Goal: Browse casually

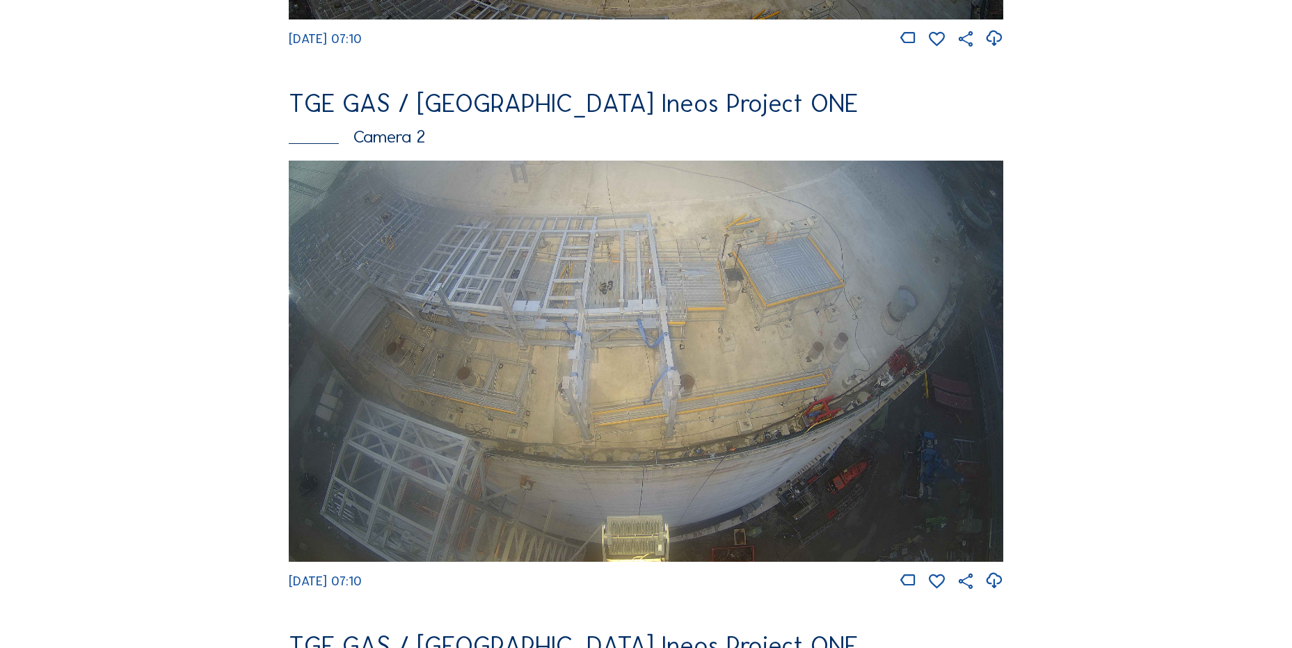
scroll to position [765, 0]
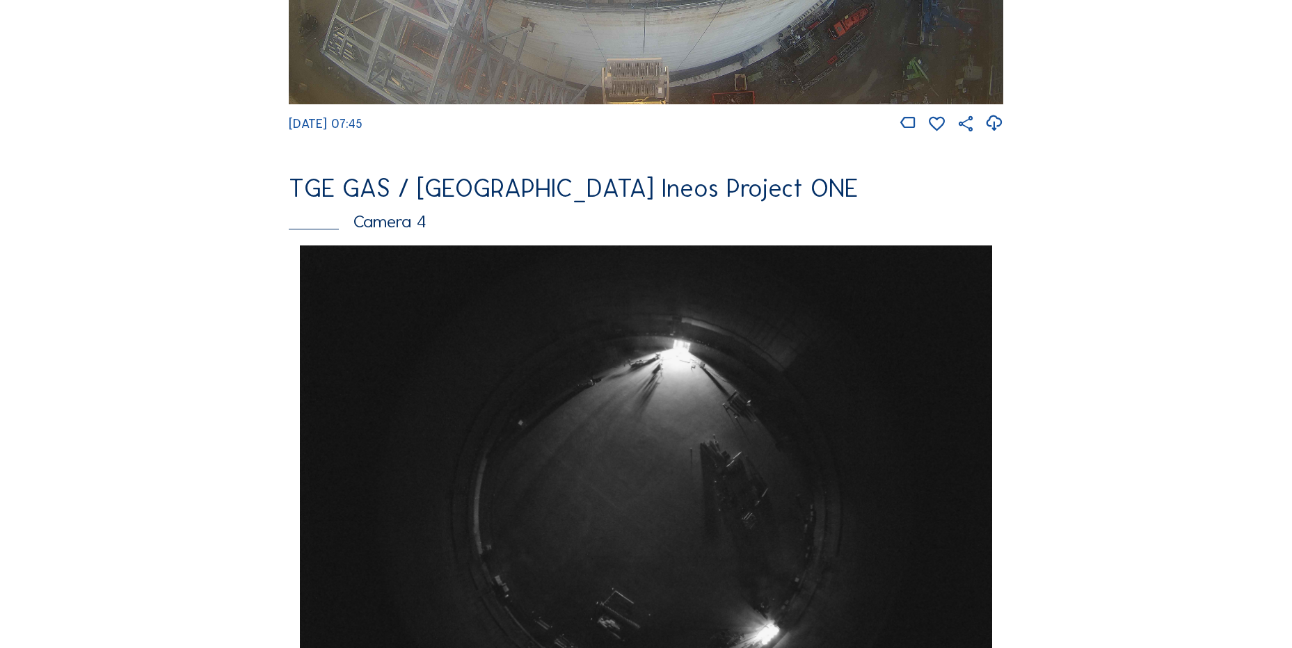
scroll to position [1044, 0]
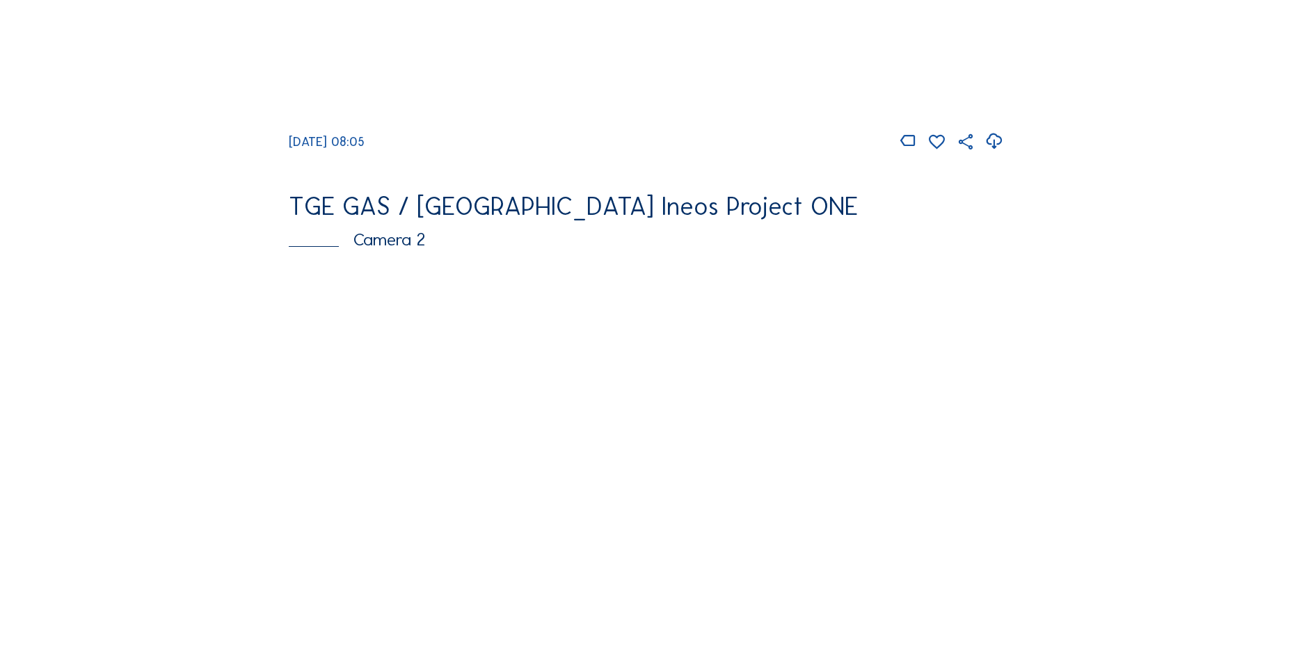
scroll to position [765, 0]
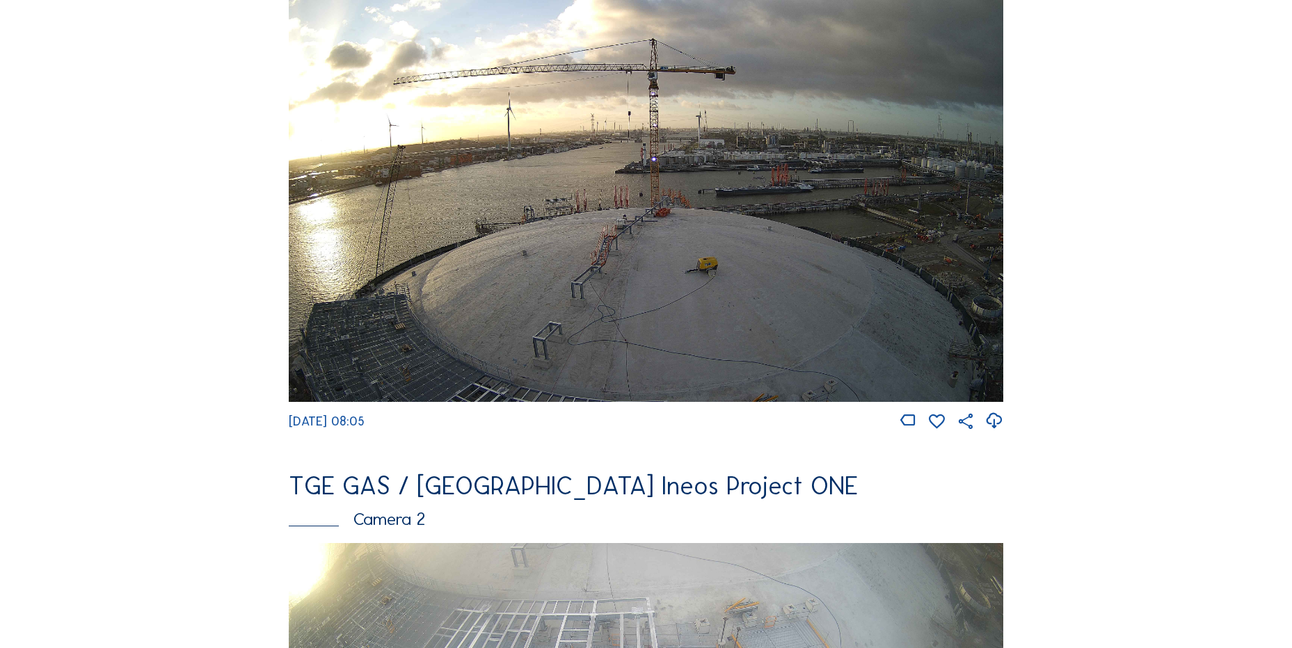
scroll to position [0, 0]
